Goal: Check status: Check status

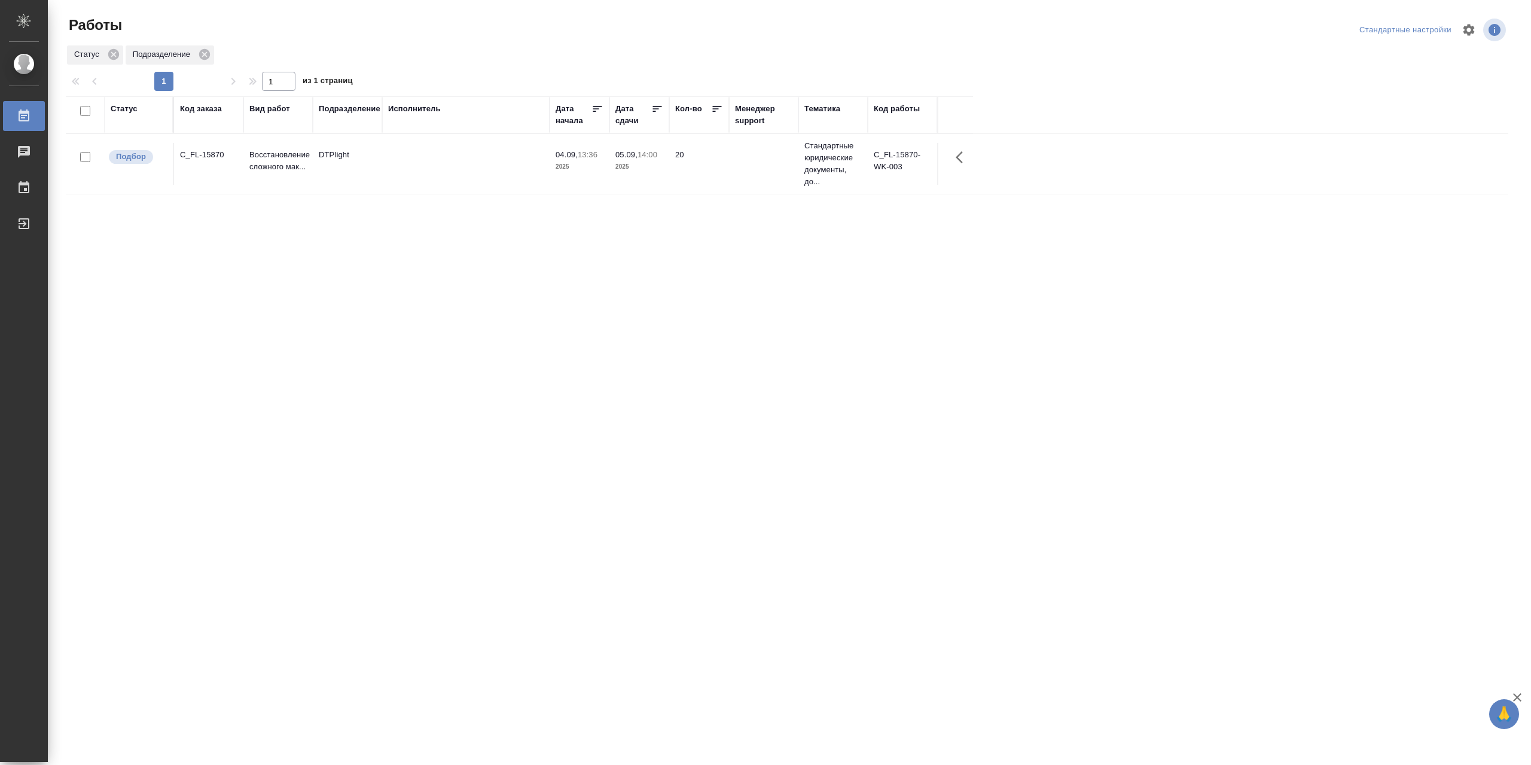
drag, startPoint x: 356, startPoint y: 136, endPoint x: 371, endPoint y: 153, distance: 22.9
click at [123, 112] on div "Статус" at bounding box center [124, 109] width 27 height 12
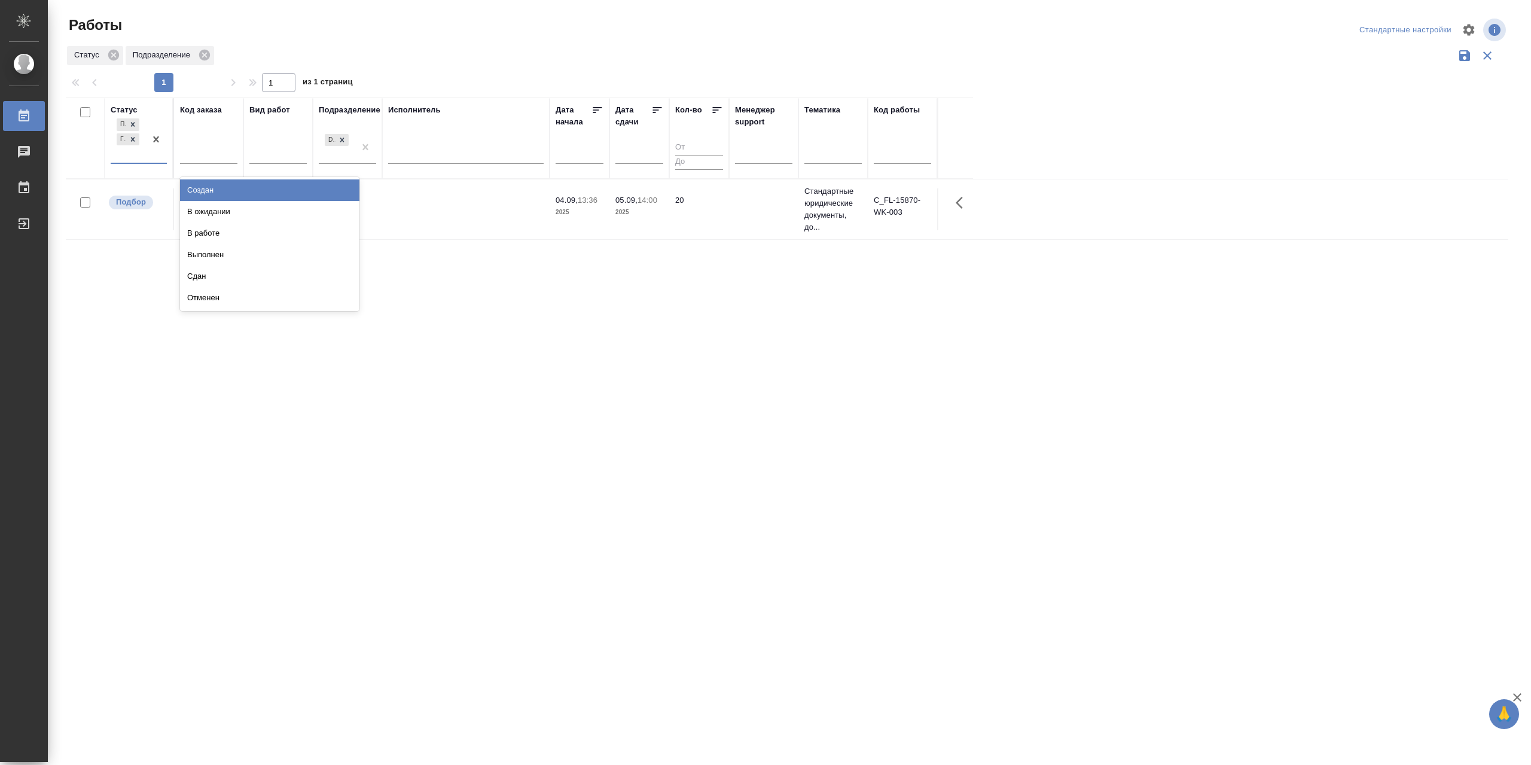
click at [140, 163] on div "Подбор Готов к работе" at bounding box center [128, 139] width 35 height 47
click at [232, 240] on div "В работе" at bounding box center [269, 233] width 179 height 22
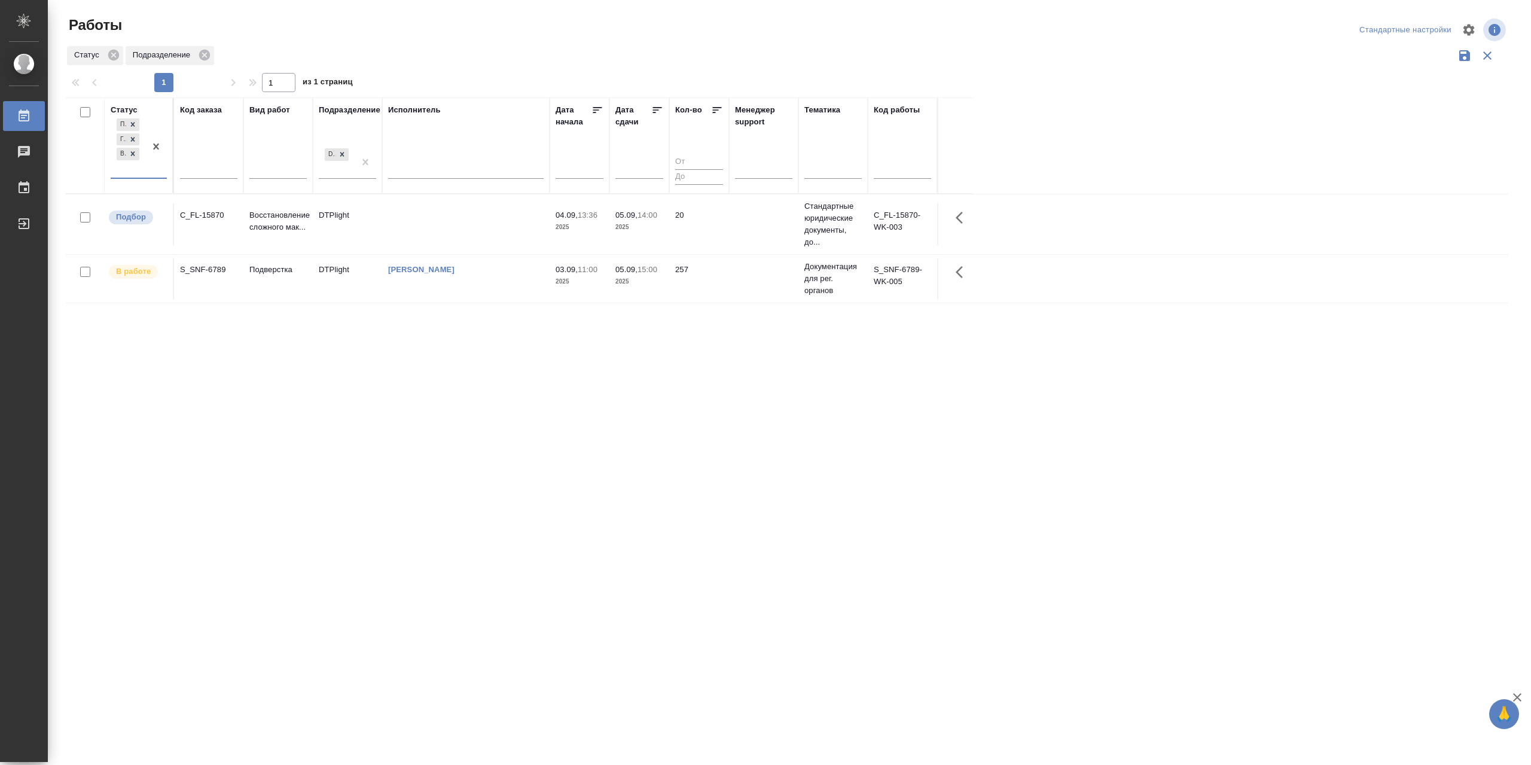
click at [489, 292] on td "[PERSON_NAME]" at bounding box center [465, 279] width 167 height 42
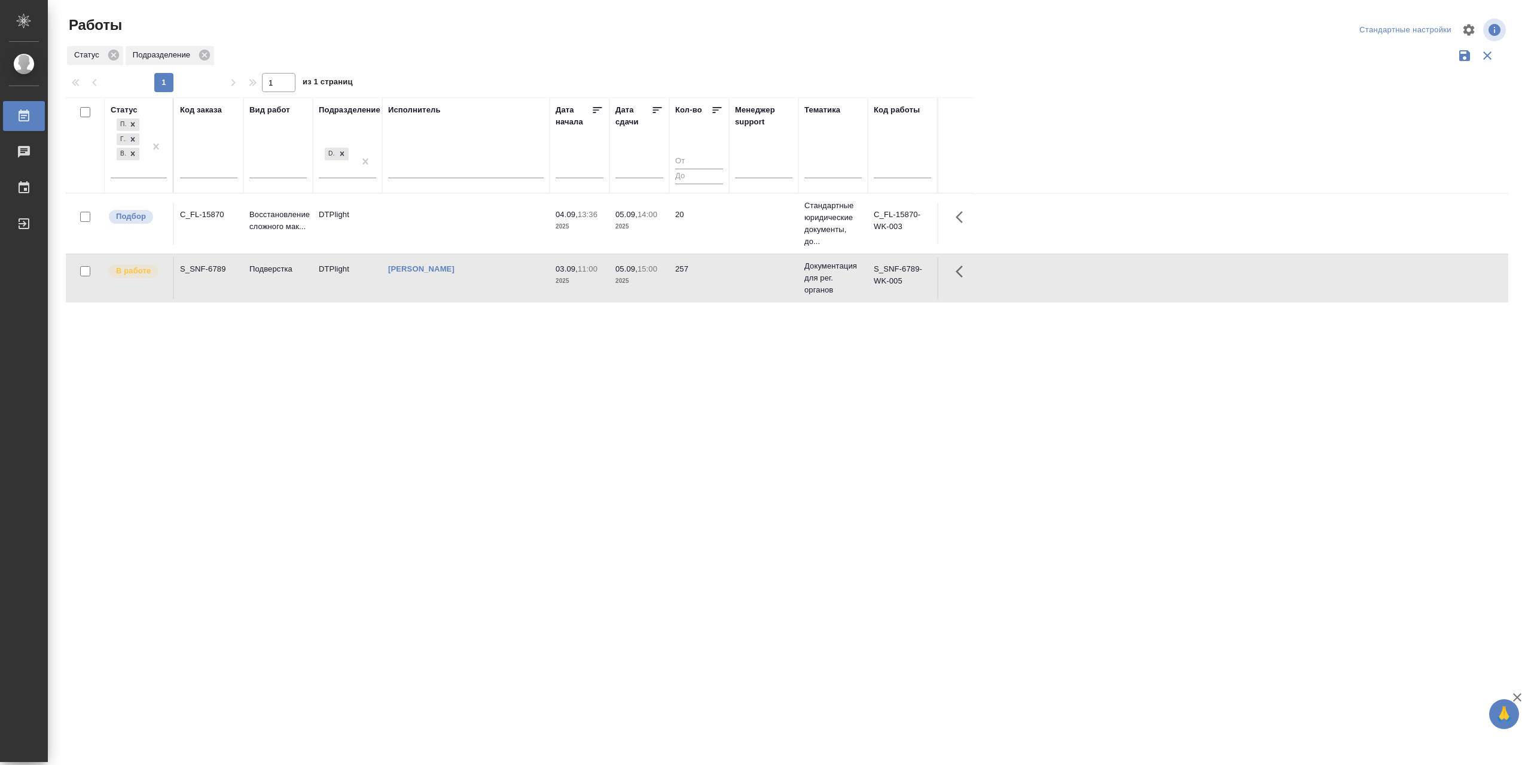
click at [489, 292] on td "[PERSON_NAME]" at bounding box center [465, 278] width 167 height 42
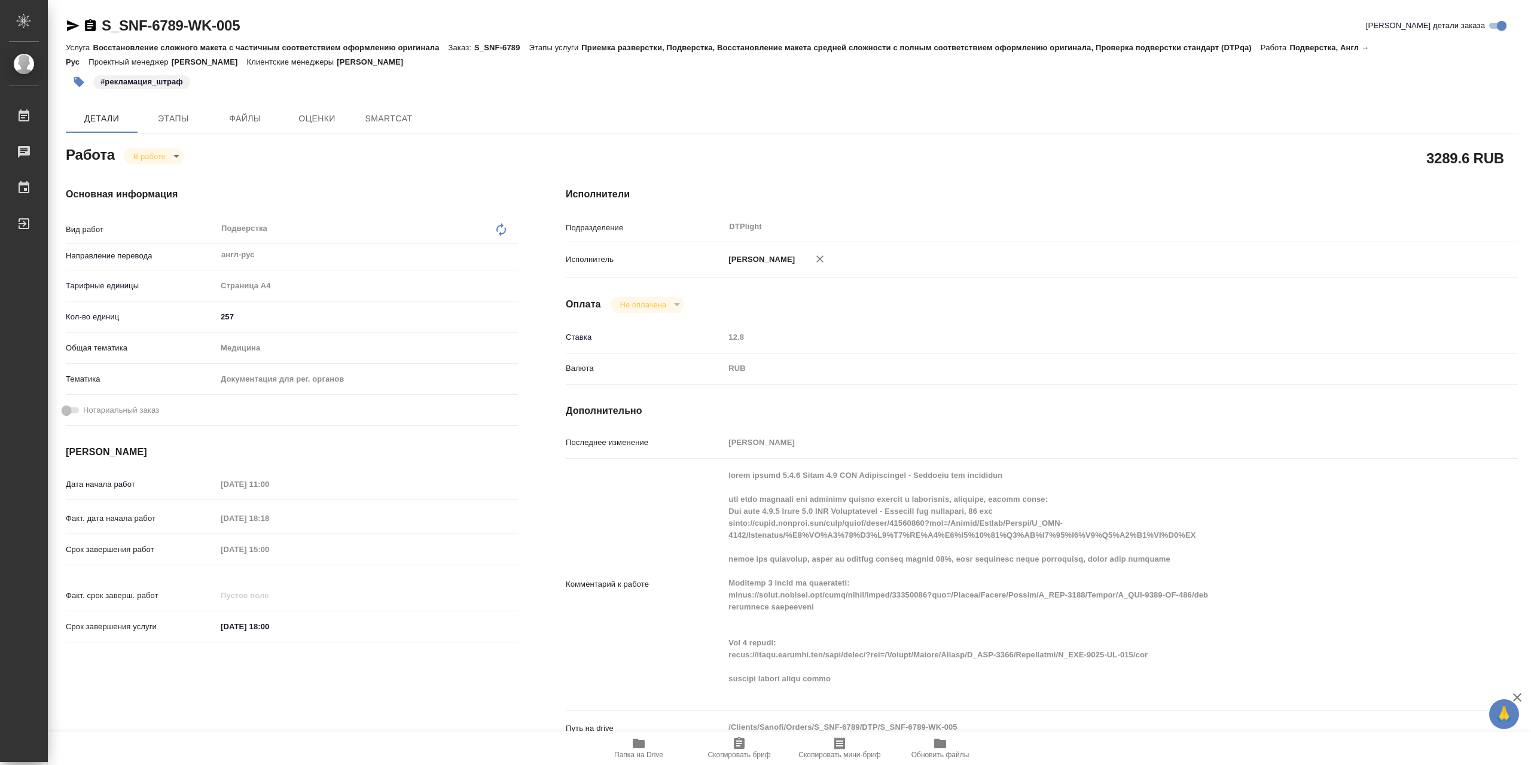
type textarea "x"
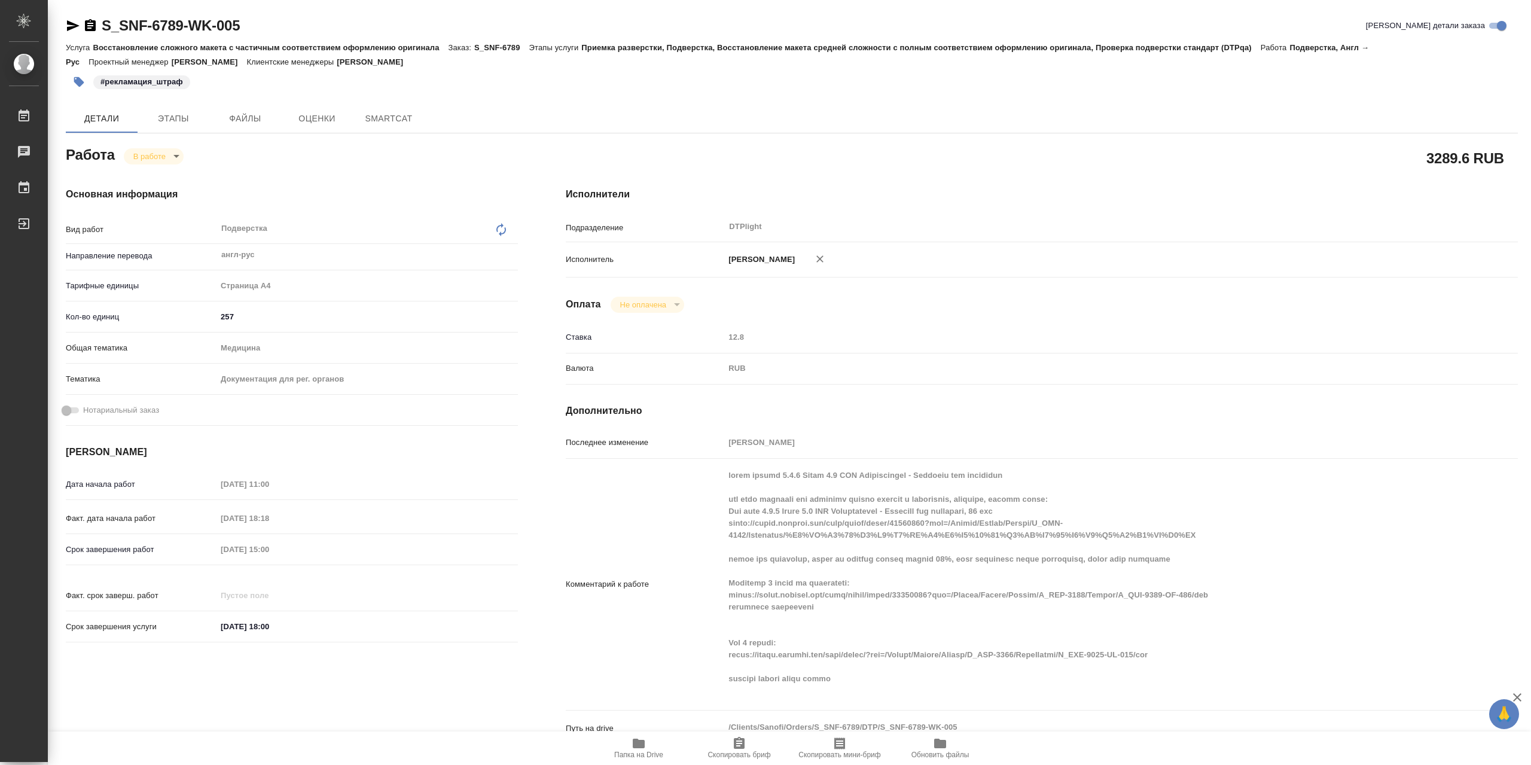
type textarea "x"
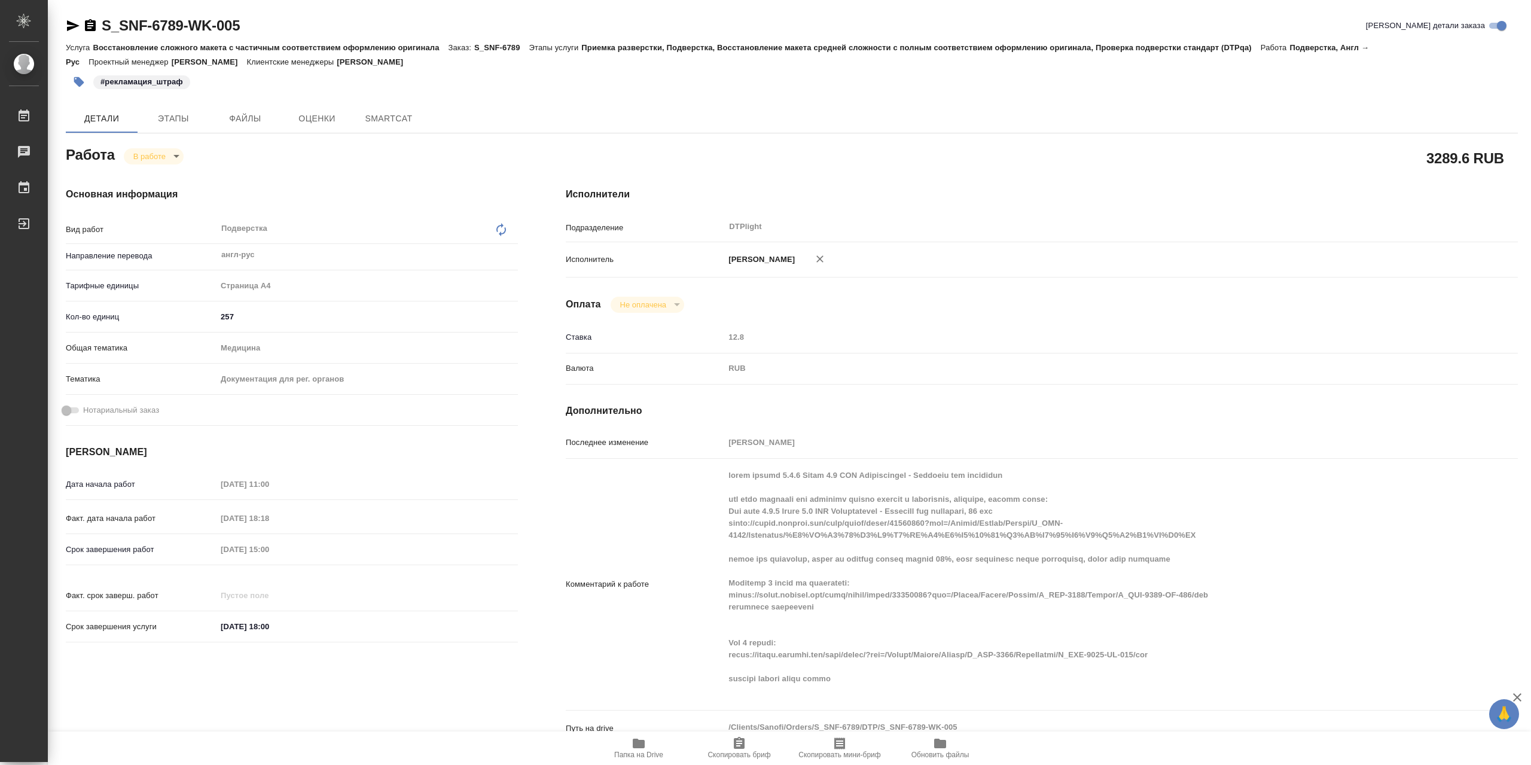
type textarea "x"
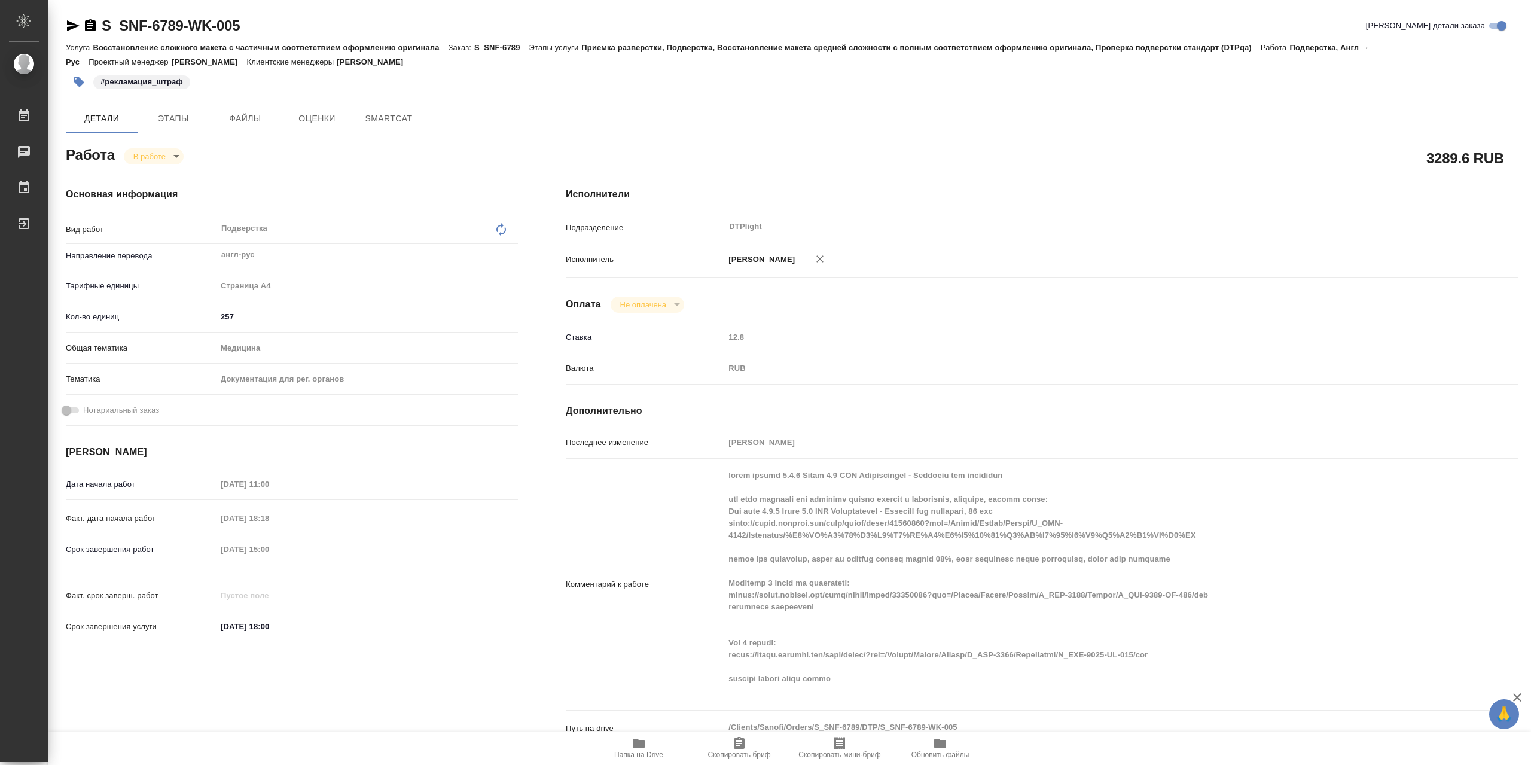
type textarea "x"
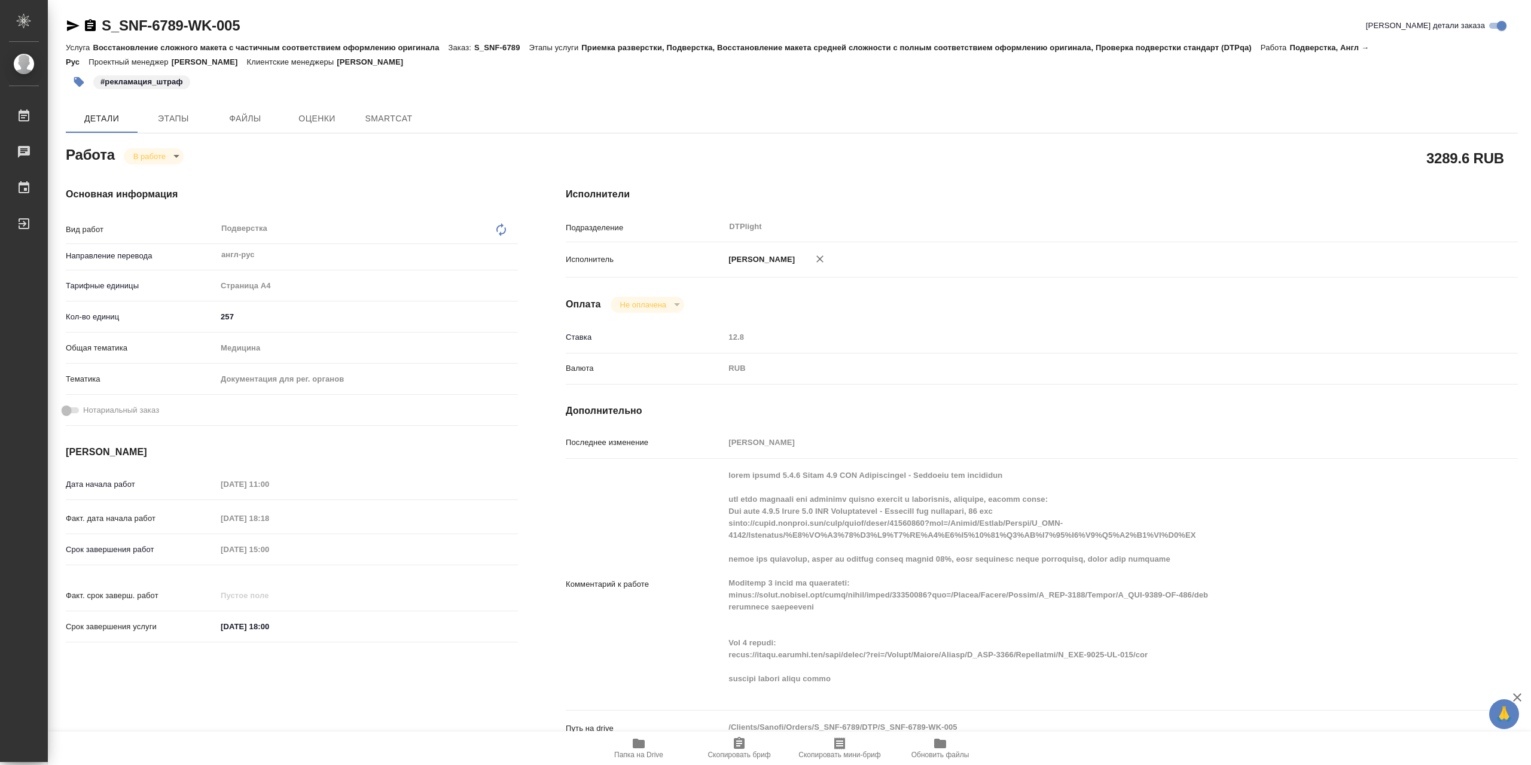
type textarea "x"
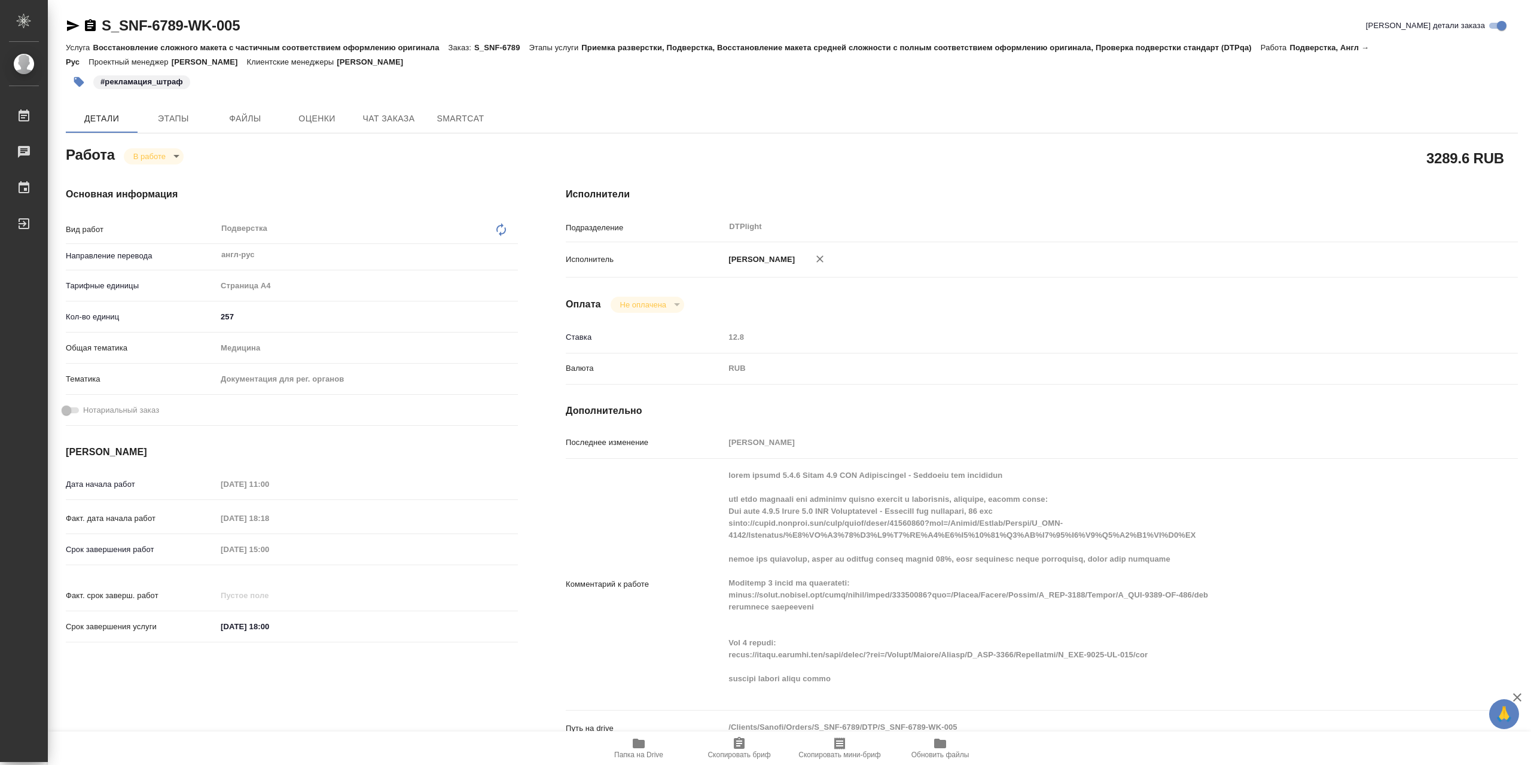
type textarea "x"
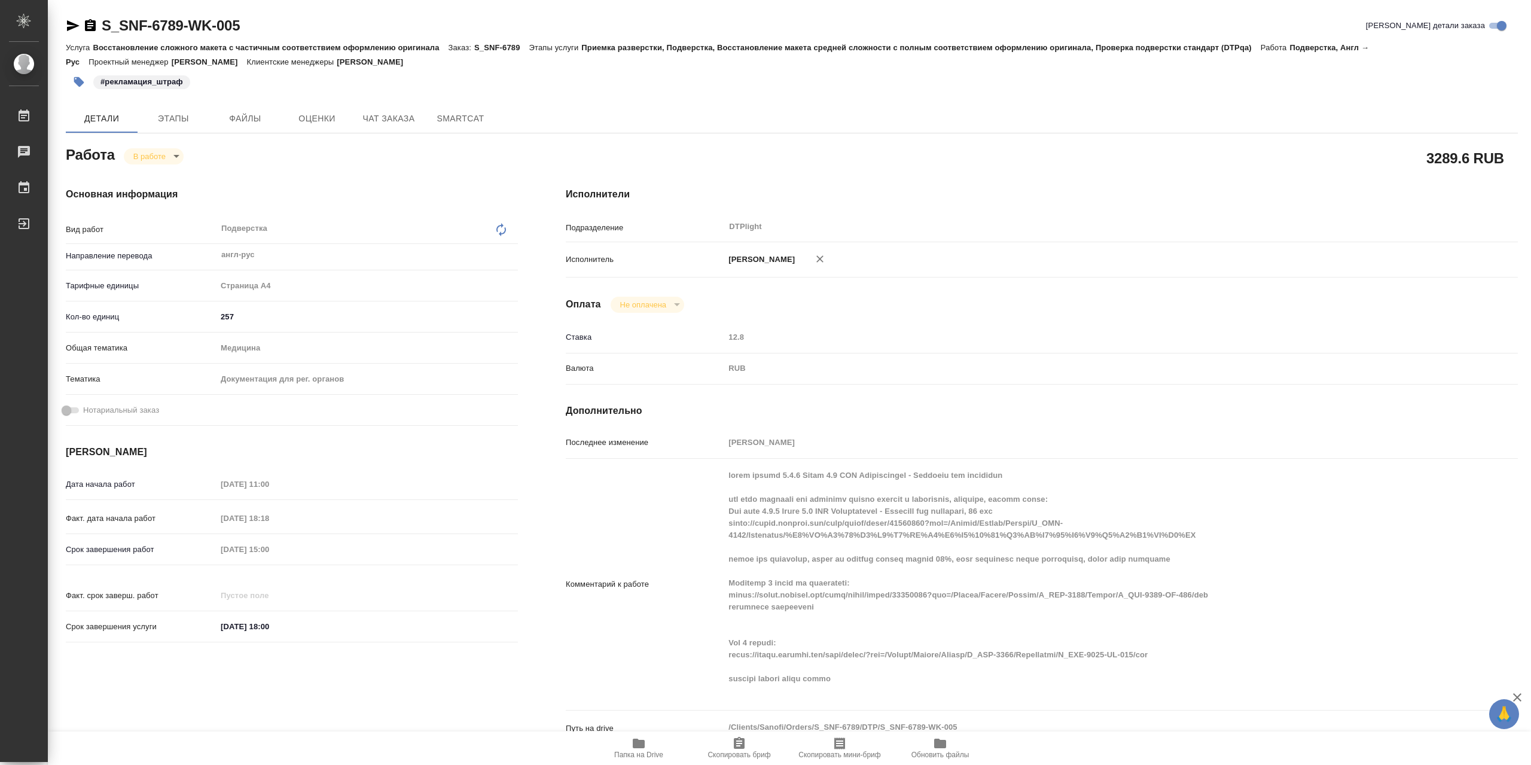
type textarea "x"
